Goal: Information Seeking & Learning: Understand process/instructions

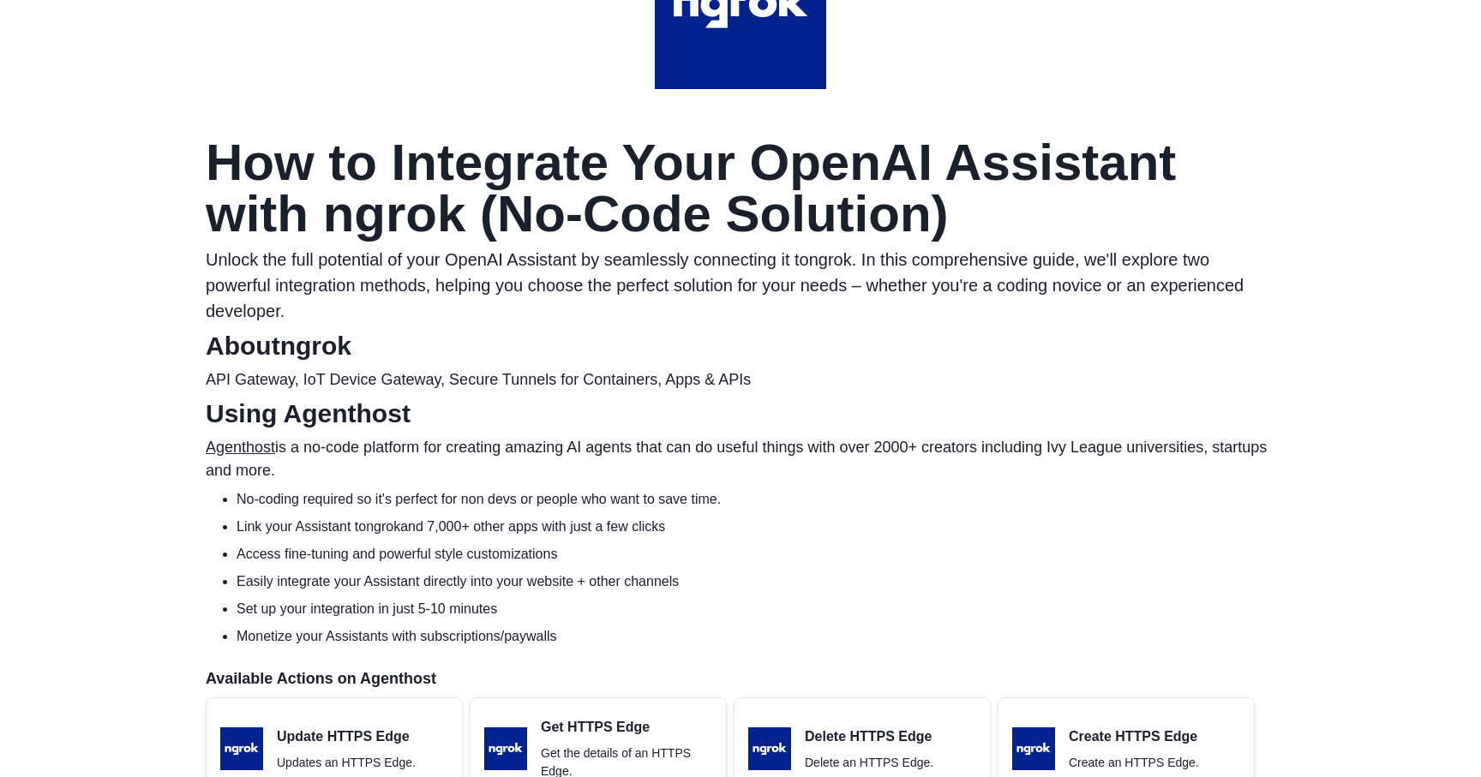
scroll to position [213, 0]
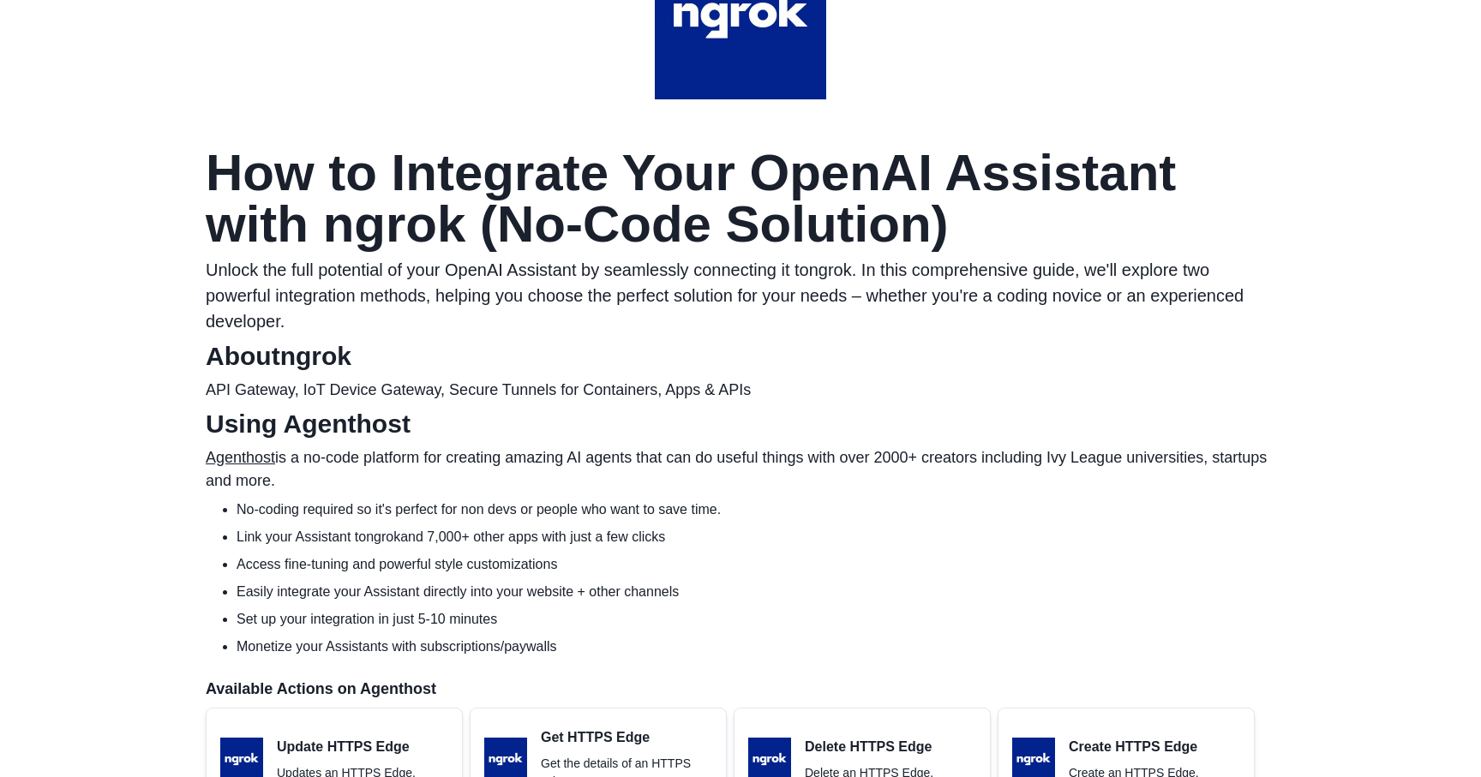
click at [602, 171] on h1 "How to Integrate Your OpenAI Assistant with ngrok (No-Code Solution)" at bounding box center [741, 198] width 1070 height 103
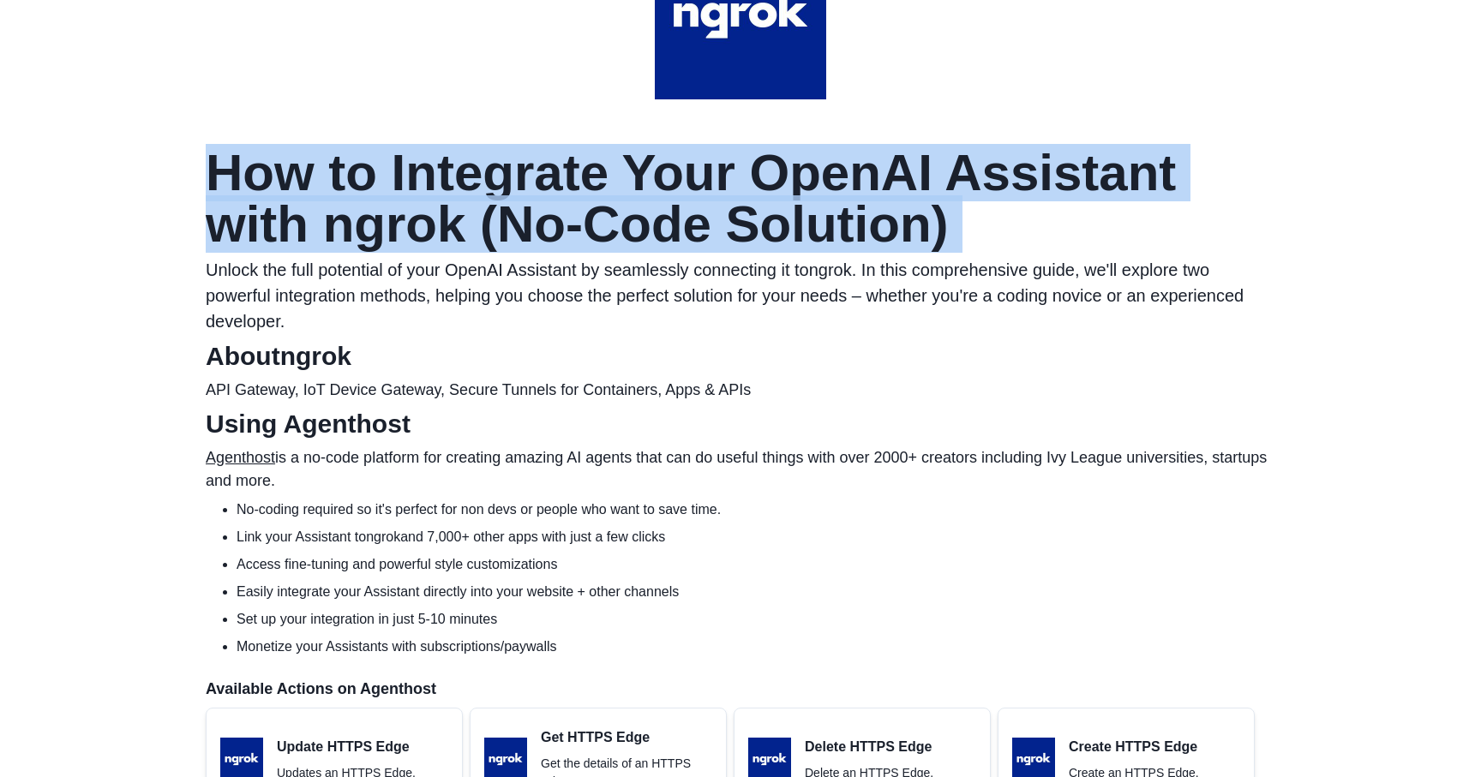
click at [602, 171] on h1 "How to Integrate Your OpenAI Assistant with ngrok (No-Code Solution)" at bounding box center [741, 198] width 1070 height 103
click at [513, 161] on h1 "How to Integrate Your OpenAI Assistant with ngrok (No-Code Solution)" at bounding box center [741, 198] width 1070 height 103
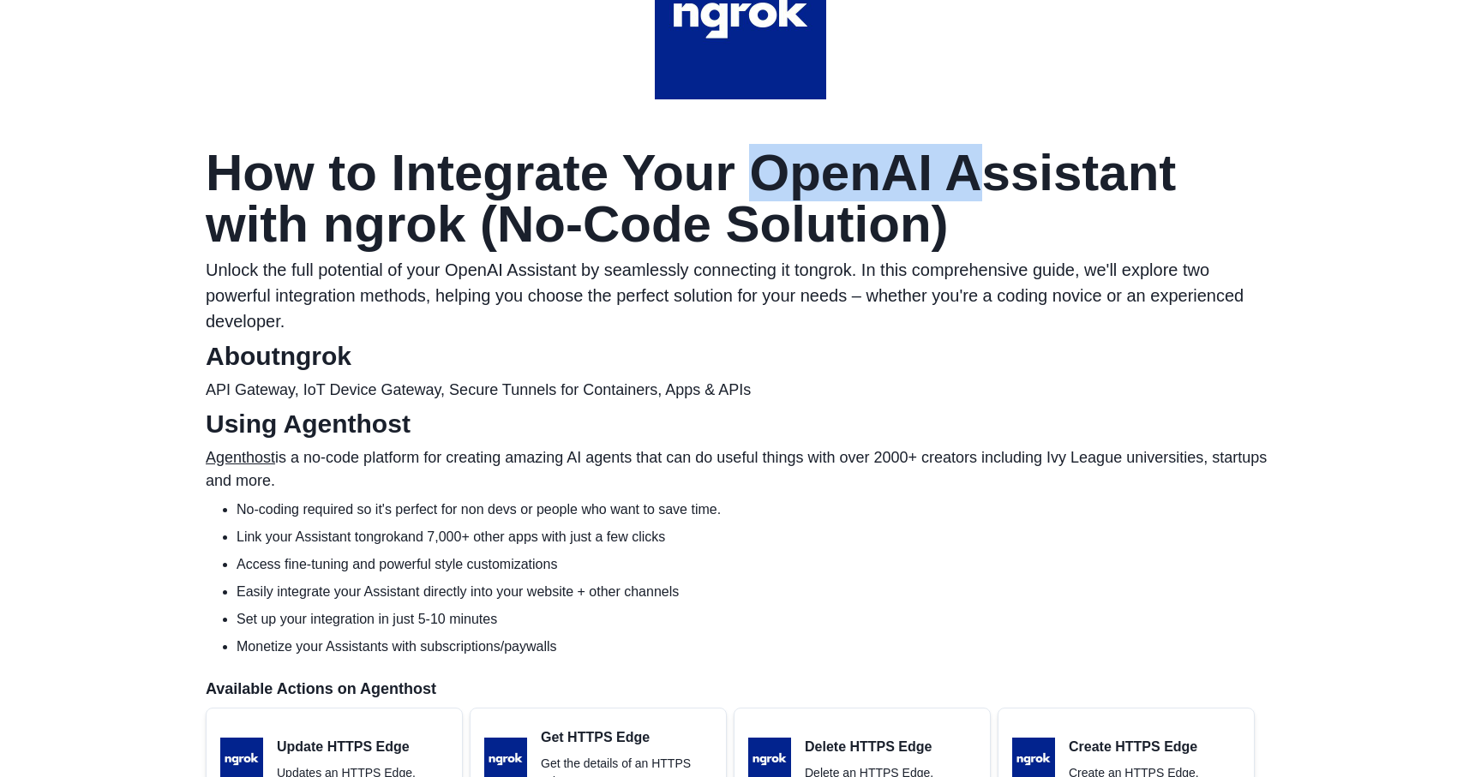
drag, startPoint x: 730, startPoint y: 177, endPoint x: 933, endPoint y: 178, distance: 203.1
click at [933, 178] on h1 "How to Integrate Your OpenAI Assistant with ngrok (No-Code Solution)" at bounding box center [741, 198] width 1070 height 103
click at [234, 226] on h1 "How to Integrate Your OpenAI Assistant with ngrok (No-Code Solution)" at bounding box center [741, 198] width 1070 height 103
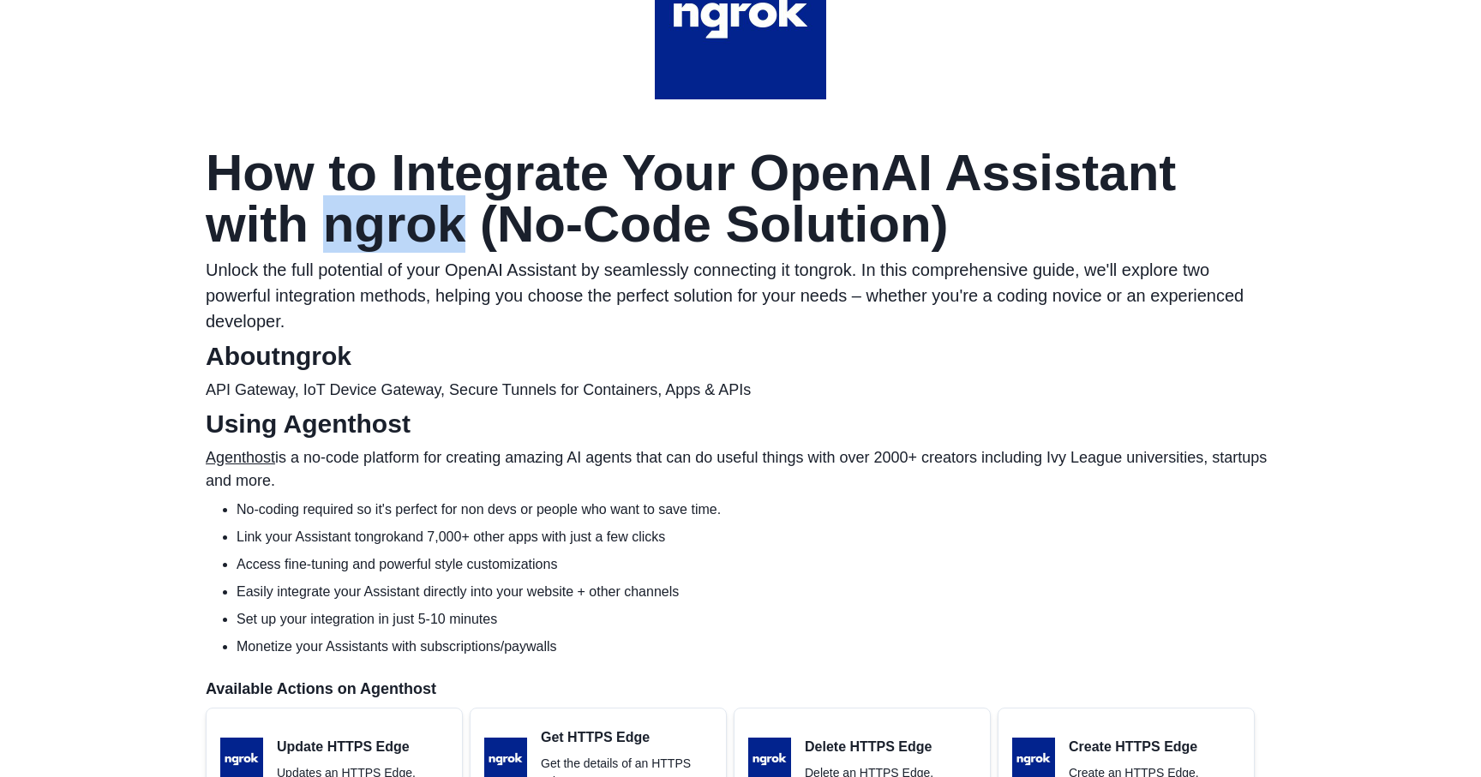
click at [234, 226] on h1 "How to Integrate Your OpenAI Assistant with ngrok (No-Code Solution)" at bounding box center [741, 198] width 1070 height 103
